Goal: Download file/media

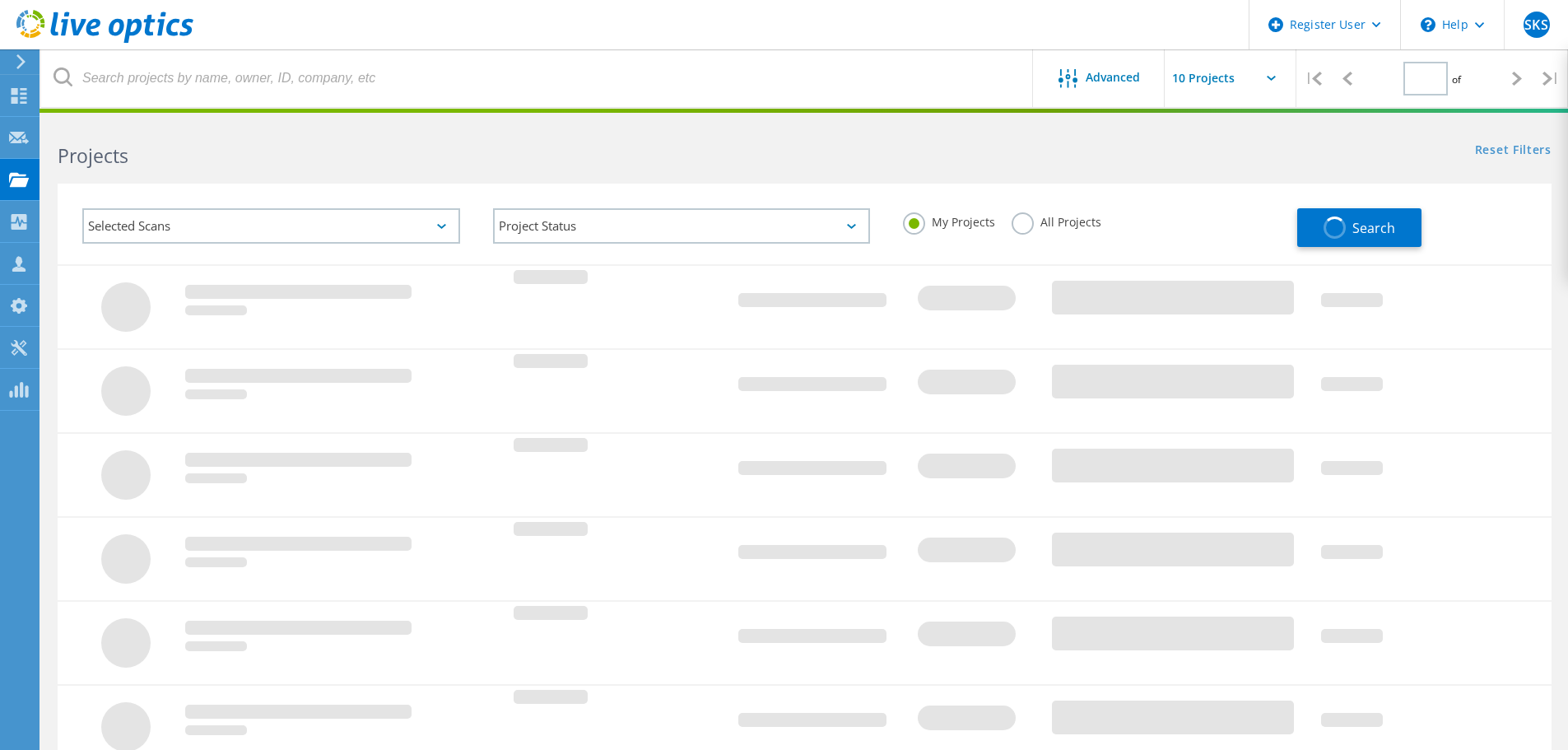
type input "1"
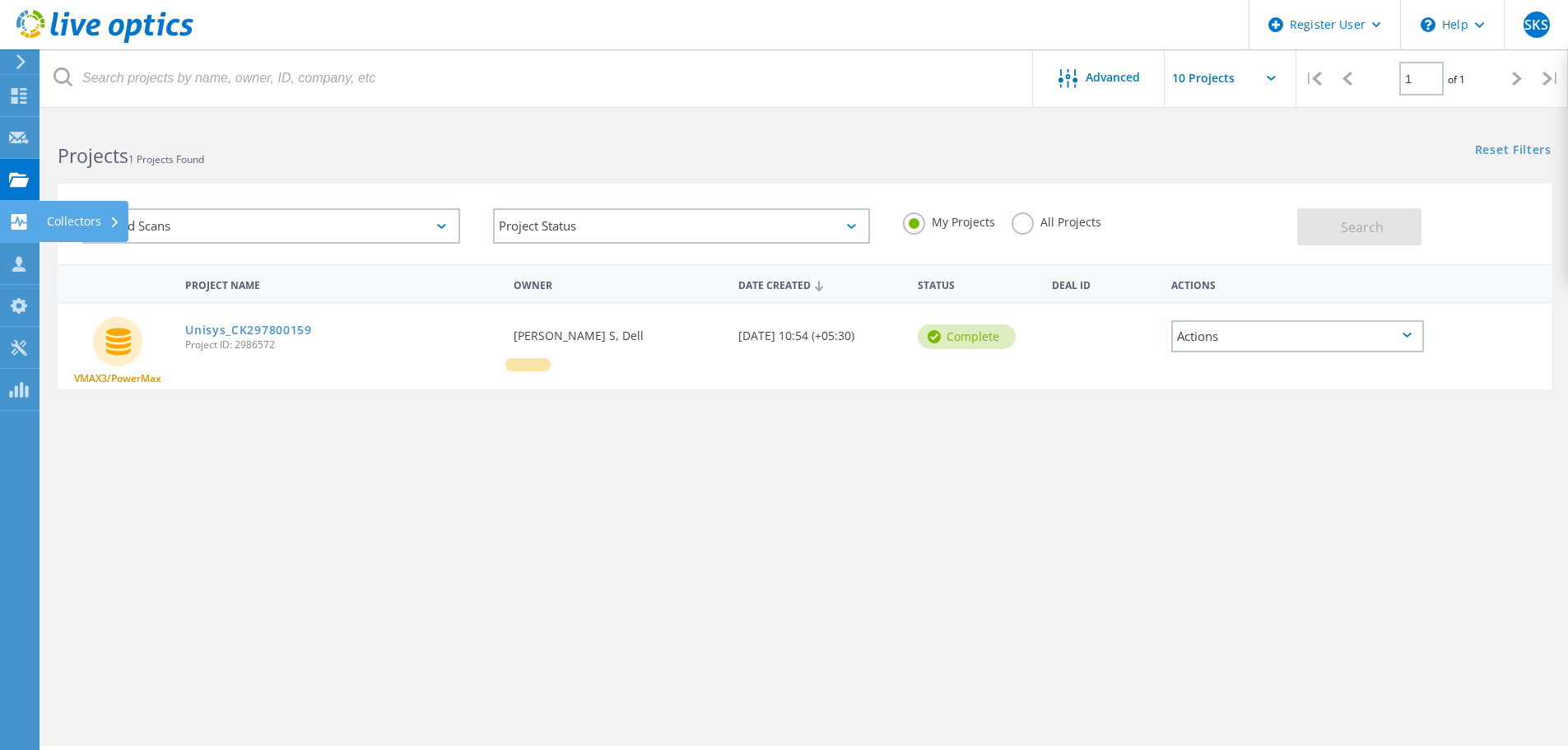
click at [26, 222] on icon at bounding box center [19, 222] width 19 height 16
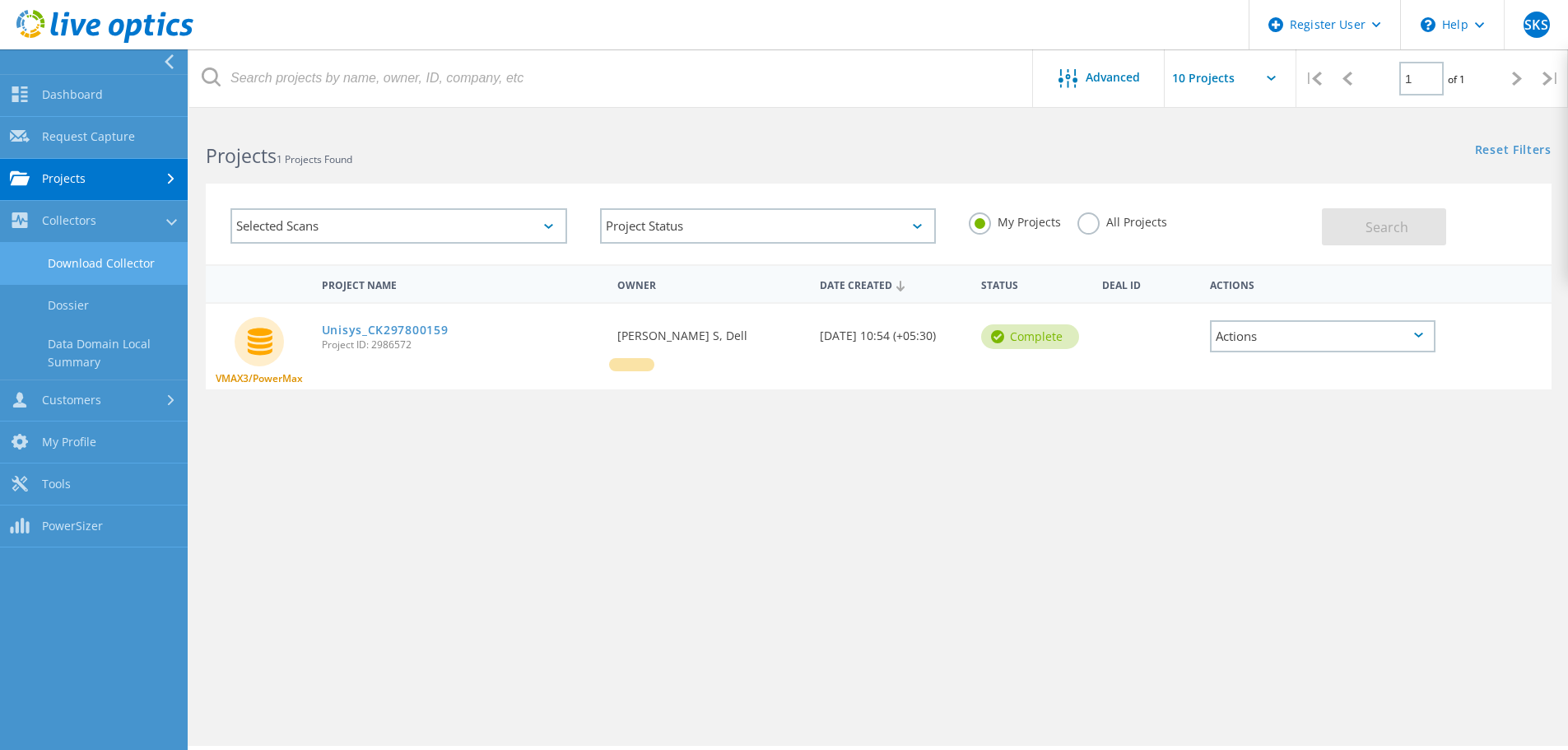
click at [120, 259] on link "Download Collector" at bounding box center [93, 263] width 188 height 42
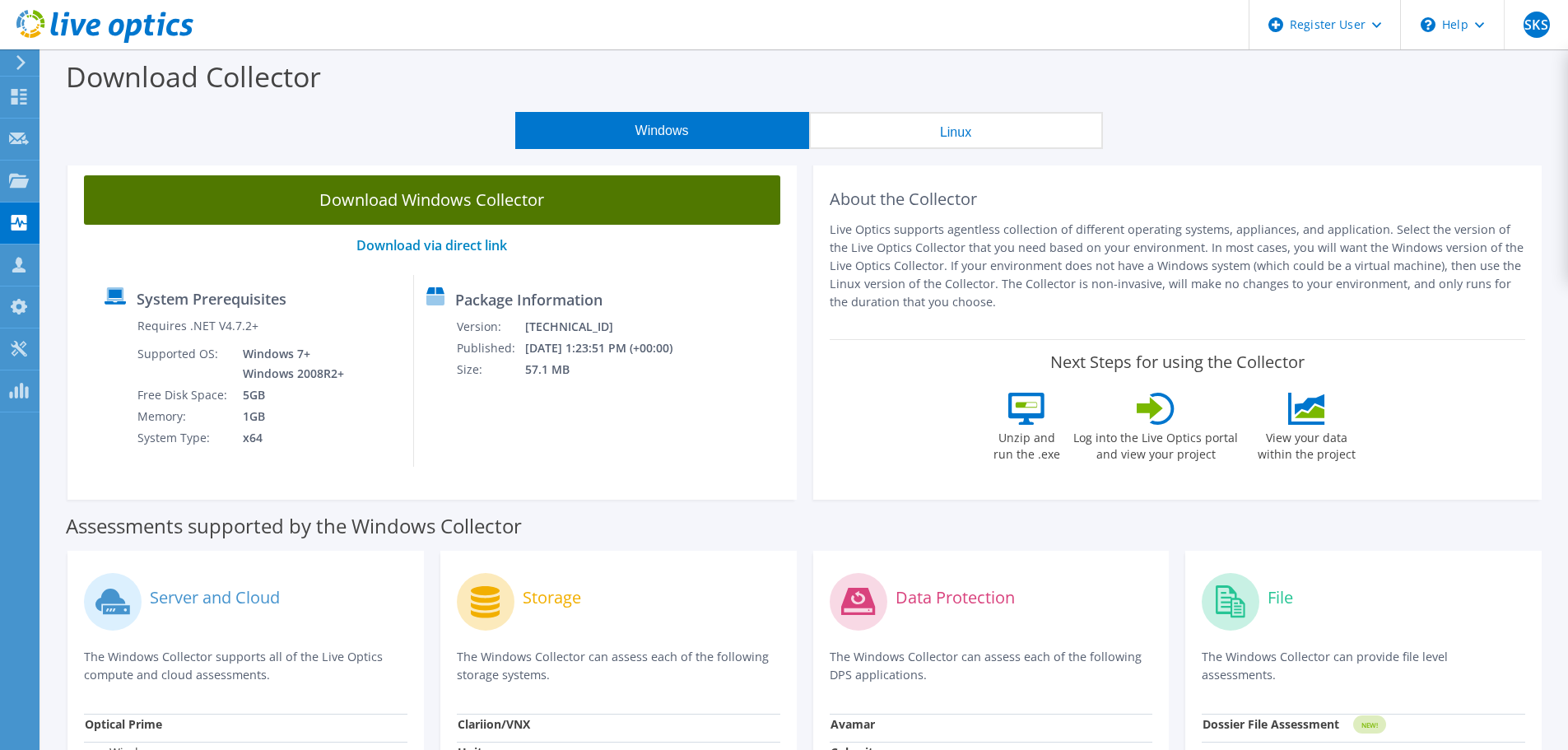
click at [453, 207] on link "Download Windows Collector" at bounding box center [431, 200] width 696 height 50
